Goal: Complete application form

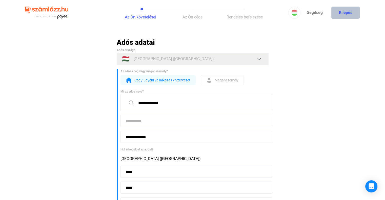
click at [341, 13] on button "Kilépés" at bounding box center [345, 13] width 28 height 12
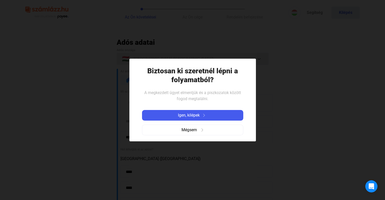
click at [193, 110] on div "Igen, kilépek Mégsem" at bounding box center [192, 122] width 101 height 33
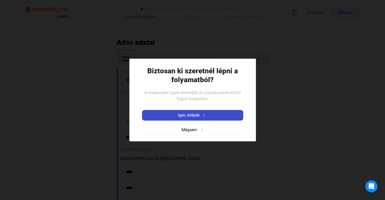
click at [193, 112] on span "Igen, kilépek" at bounding box center [189, 115] width 22 height 6
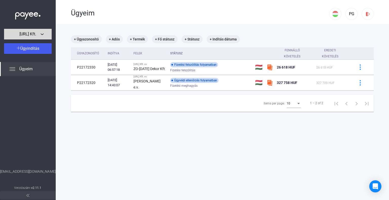
click at [36, 35] on span "[URL] Kft." at bounding box center [27, 34] width 17 height 6
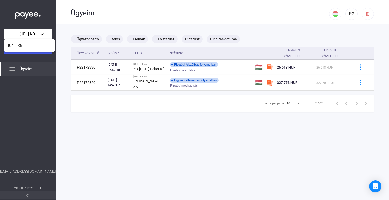
click at [41, 34] on div at bounding box center [194, 100] width 389 height 200
